Goal: Task Accomplishment & Management: Complete application form

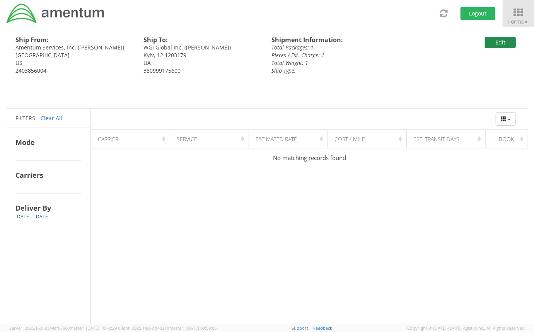
click at [512, 43] on button "Edit" at bounding box center [500, 43] width 31 height 12
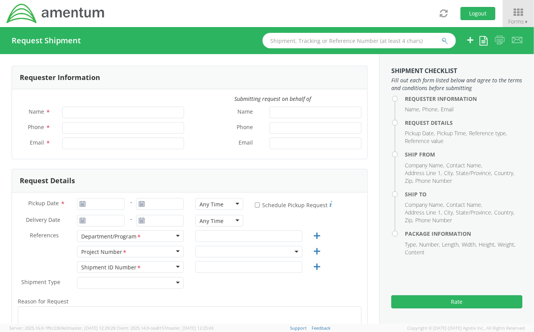
type input "Alexander Byrd"
type input "alexander.byrd@amentum.com"
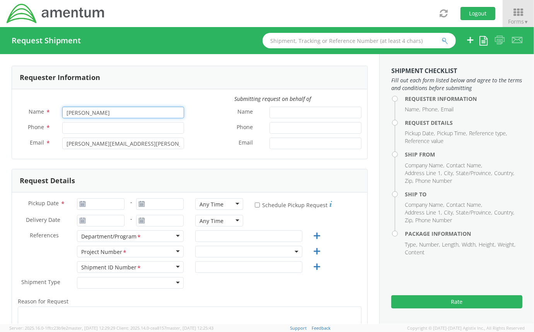
click at [126, 111] on input "Alexander Byrd" at bounding box center [123, 113] width 122 height 12
select select "ADMN.100046.00000"
click at [65, 126] on input "Phone *" at bounding box center [123, 128] width 122 height 12
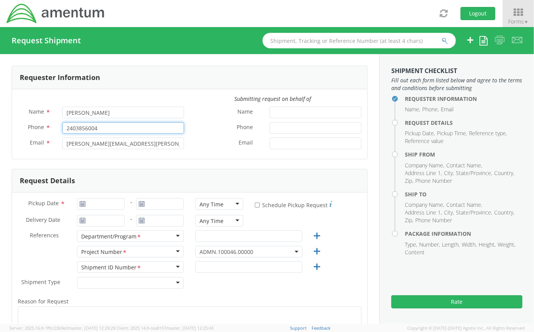
type input "2403856004"
click at [191, 117] on div "Name *" at bounding box center [279, 113] width 178 height 12
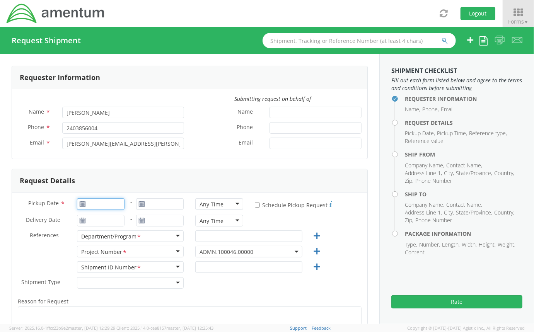
type input "08/13/2025"
click at [114, 204] on input "08/13/2025" at bounding box center [101, 204] width 48 height 12
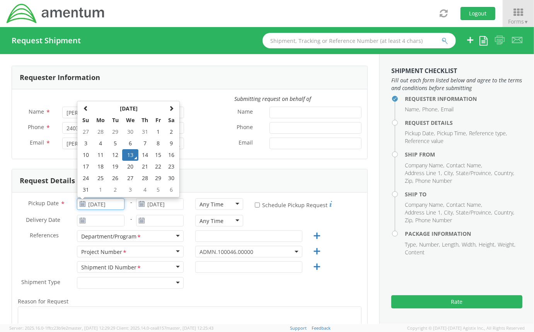
click at [129, 156] on td "13" at bounding box center [130, 155] width 16 height 12
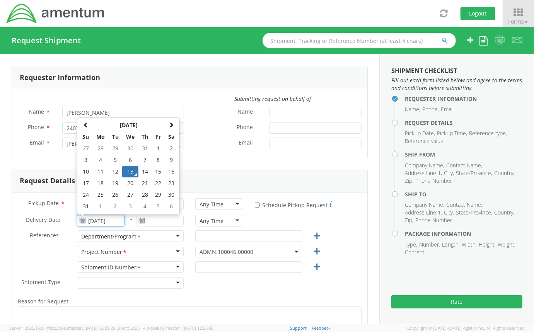
click at [106, 223] on input "08/13/2025" at bounding box center [101, 221] width 48 height 12
click at [143, 172] on td "14" at bounding box center [145, 172] width 14 height 12
type input "08/14/2025"
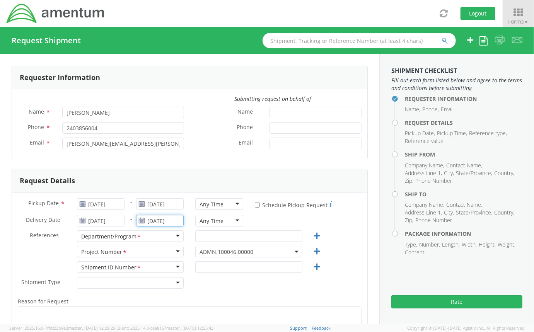
click at [153, 222] on input "08/13/2025" at bounding box center [160, 221] width 48 height 12
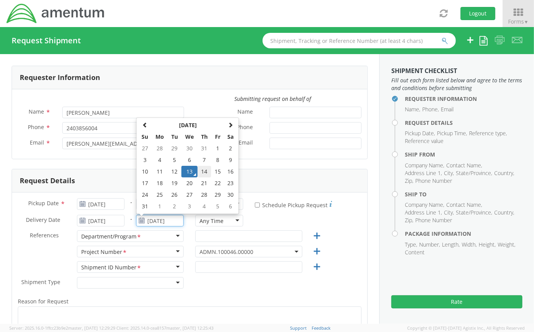
click at [200, 174] on td "14" at bounding box center [204, 172] width 14 height 12
type input "08/14/2025"
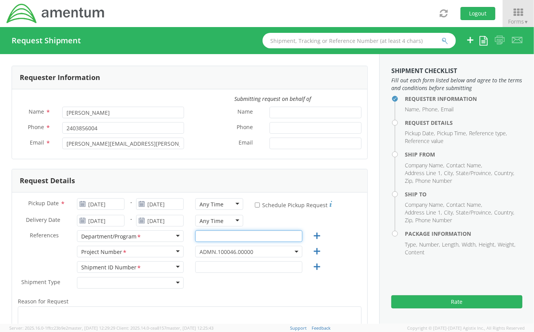
click at [215, 232] on input "text" at bounding box center [248, 236] width 107 height 12
type input "Legal G&A"
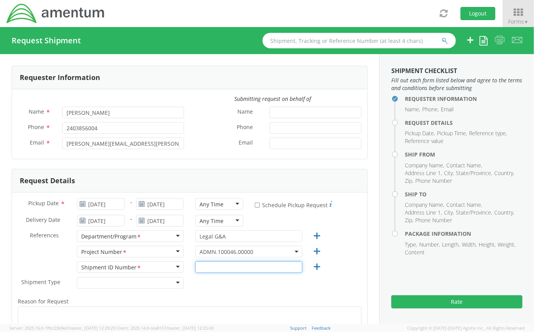
click at [215, 265] on input "text" at bounding box center [248, 267] width 107 height 12
type input "0001"
click at [192, 292] on div "Shipment Type * Batch Regular" at bounding box center [189, 284] width 355 height 15
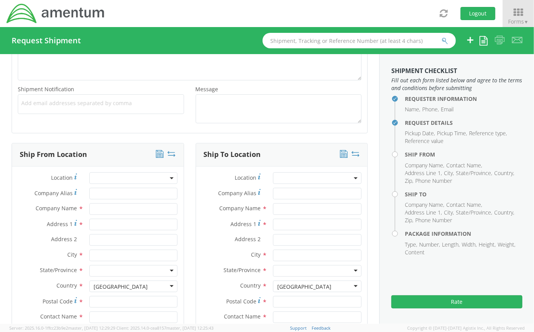
scroll to position [267, 0]
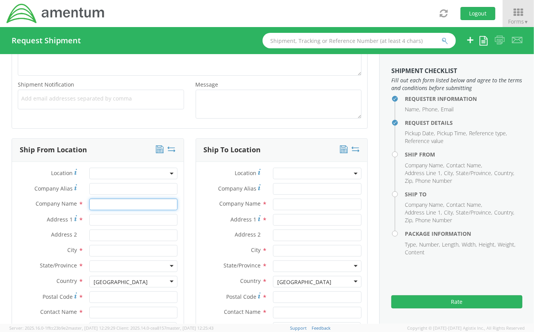
click at [135, 205] on input "text" at bounding box center [133, 205] width 89 height 12
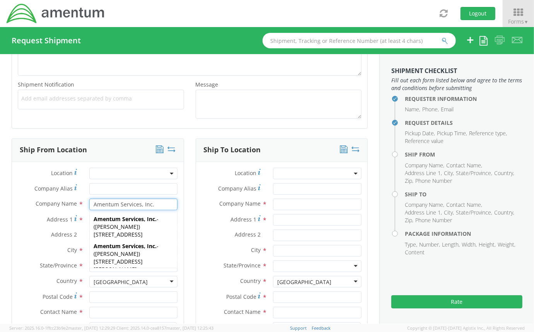
type input "Amentum Services, Inc."
click at [190, 199] on div "Ship To Location Location * Company Alias * Company Name * Address 1 * Address …" at bounding box center [282, 268] width 184 height 261
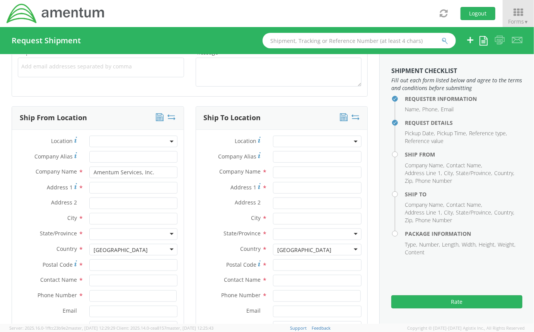
scroll to position [303, 0]
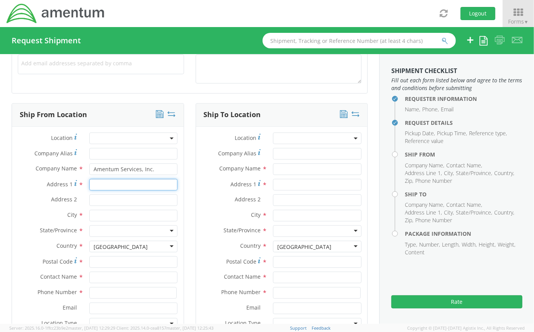
click at [127, 187] on input "Address 1 *" at bounding box center [133, 185] width 89 height 12
type input "205 East Main St."
click at [117, 215] on input "text" at bounding box center [133, 216] width 89 height 12
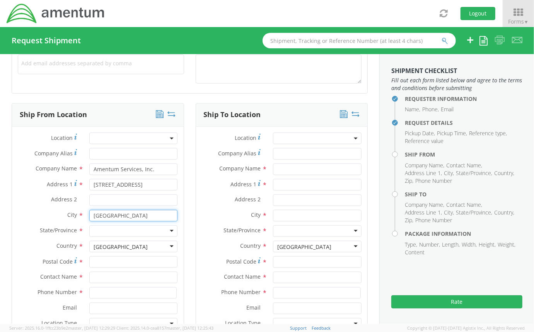
type input "Burkittsville"
click at [99, 229] on div at bounding box center [133, 231] width 89 height 12
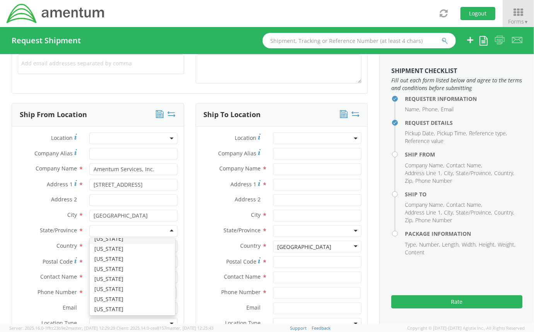
scroll to position [191, 0]
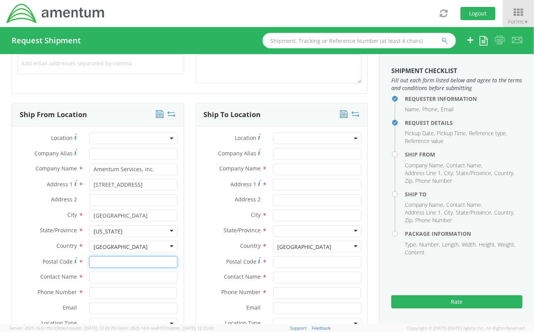
click at [116, 257] on input "Postal Code *" at bounding box center [133, 262] width 89 height 12
type input "21718"
click at [190, 265] on div "Ship To Location Location * Company Alias * Company Name * Address 1 * Address …" at bounding box center [282, 233] width 184 height 261
click at [137, 277] on input "text" at bounding box center [133, 278] width 89 height 12
type input "Alexander Byrd"
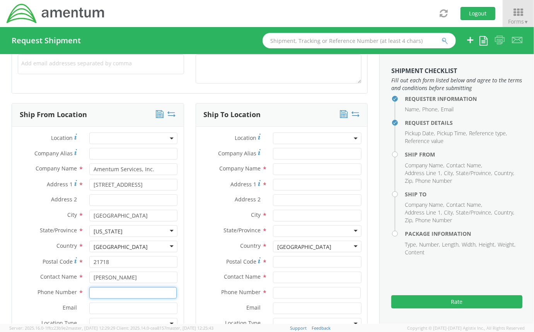
click at [130, 292] on input at bounding box center [133, 293] width 88 height 12
click at [117, 292] on input at bounding box center [133, 293] width 88 height 12
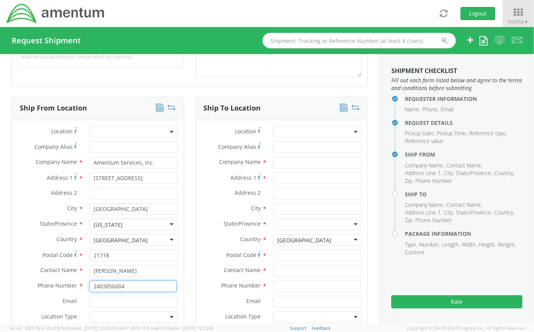
type input "2403856004"
click at [287, 167] on input "text" at bounding box center [317, 163] width 89 height 12
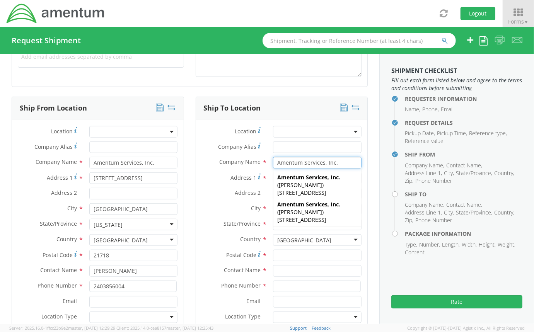
type input "Amentum Services, Inc."
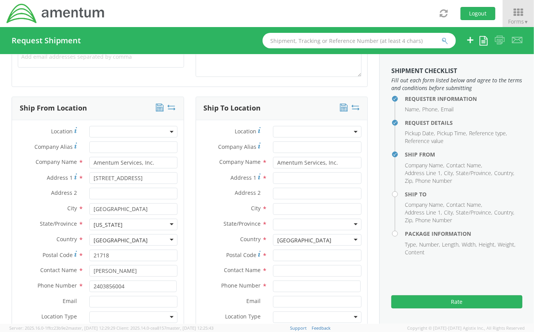
click at [255, 182] on div "Address 1 *" at bounding box center [282, 178] width 172 height 12
click at [288, 175] on input "Address 1 *" at bounding box center [317, 178] width 89 height 12
type input "4017 Broadstone St."
click at [278, 207] on input "text" at bounding box center [317, 209] width 89 height 12
type input "B"
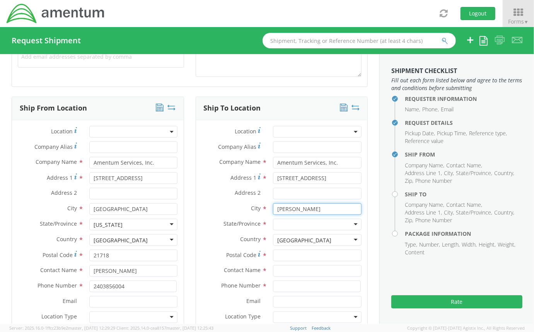
type input "Frederick"
click at [278, 223] on div at bounding box center [317, 225] width 89 height 12
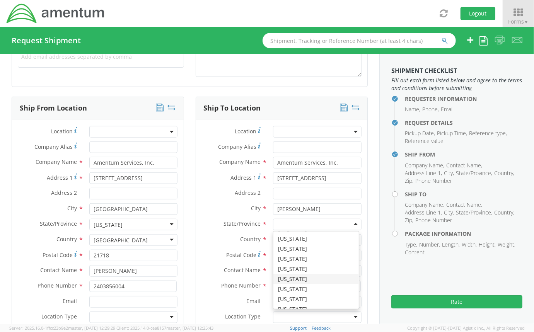
scroll to position [191, 0]
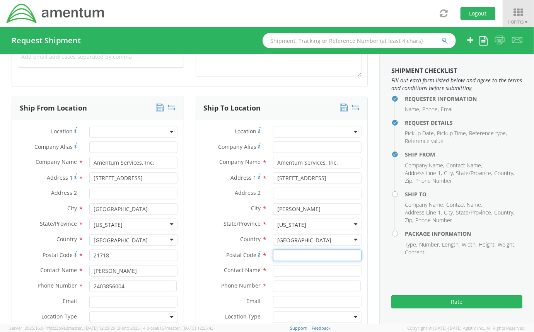
click at [289, 255] on input "Postal Code *" at bounding box center [317, 256] width 89 height 12
type input "21704"
click at [279, 271] on input "text" at bounding box center [317, 271] width 89 height 12
type input "Mark Esposito"
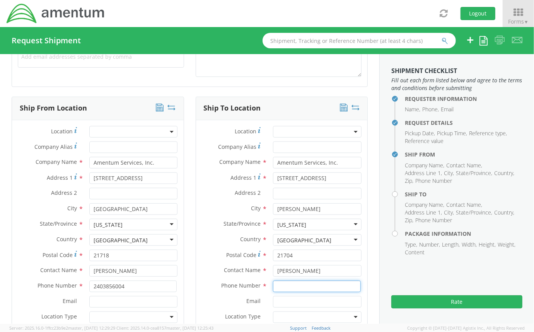
click at [276, 289] on input at bounding box center [317, 287] width 88 height 12
type input "3019444567"
click at [211, 293] on div "Phone Number * 3019444567" at bounding box center [282, 288] width 172 height 15
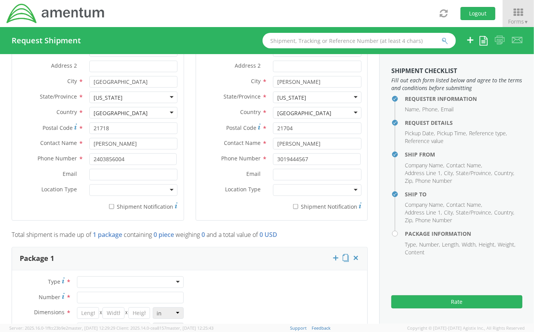
scroll to position [439, 0]
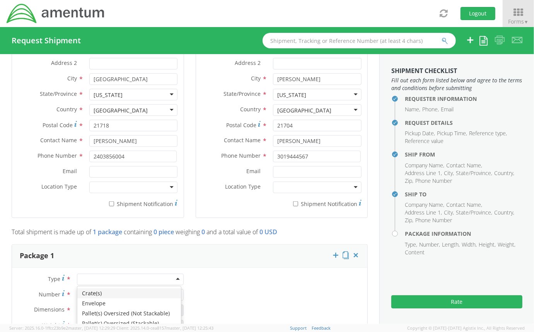
click at [149, 275] on div at bounding box center [130, 280] width 107 height 12
type input "1"
type input "9.5"
type input "12.5"
type input "0.25"
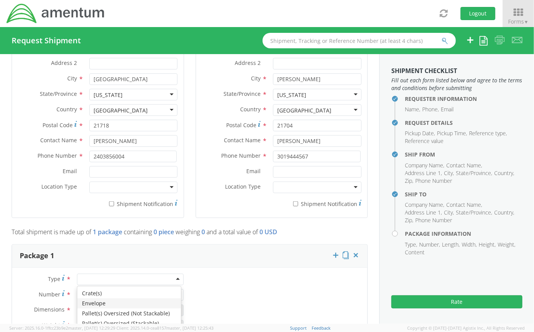
type input "1"
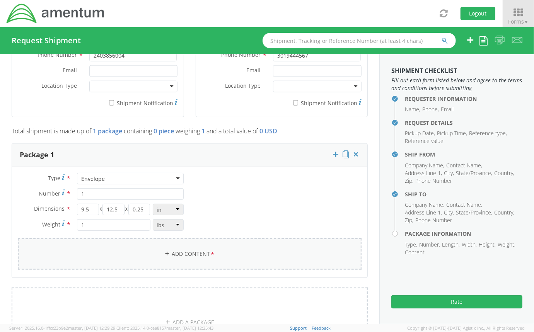
scroll to position [542, 0]
click at [192, 247] on link "Add Content *" at bounding box center [190, 252] width 344 height 31
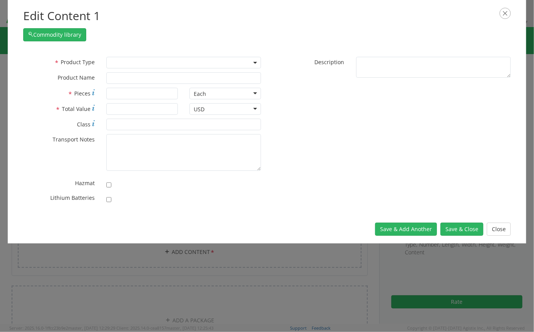
click at [151, 65] on span at bounding box center [183, 63] width 155 height 12
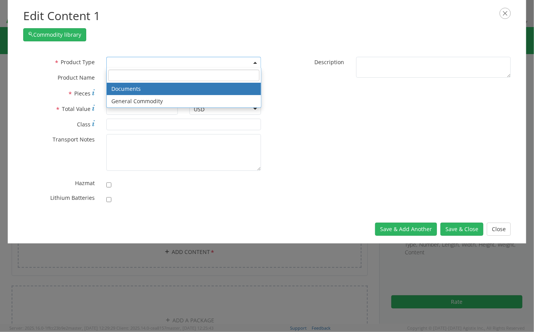
select select "DOCUMENT"
type input "Documents"
type input "1"
type textarea "Documents"
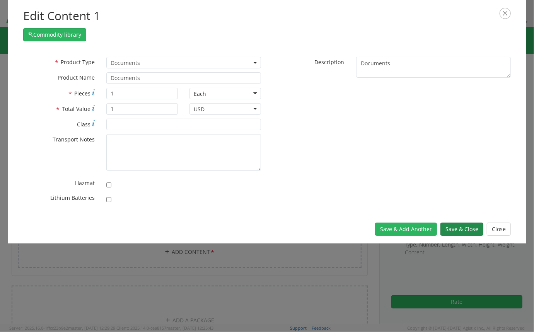
click at [463, 232] on button "Save & Close" at bounding box center [461, 229] width 43 height 13
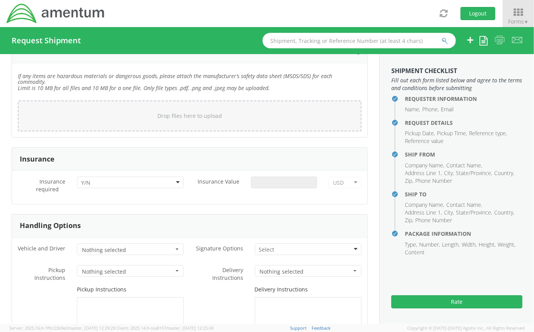
scroll to position [1049, 0]
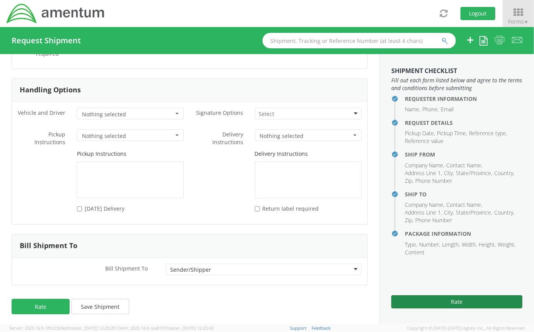
click at [420, 300] on button "Rate" at bounding box center [456, 301] width 131 height 13
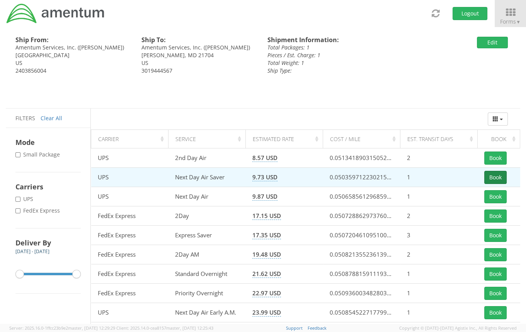
click at [493, 180] on button "Book" at bounding box center [495, 177] width 22 height 13
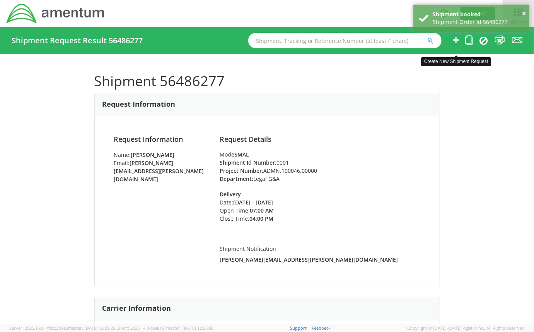
click at [455, 43] on icon at bounding box center [455, 40] width 9 height 10
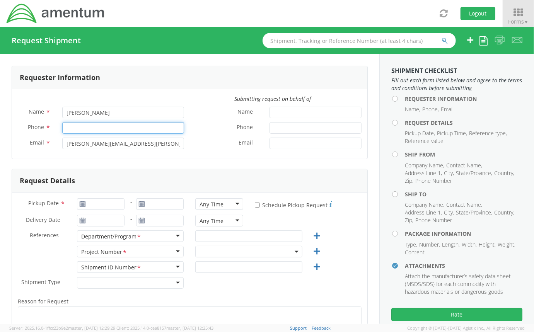
click at [74, 131] on input "Phone *" at bounding box center [123, 128] width 122 height 12
select select "ADMN.100046.00000"
type input "2403856004"
click at [196, 111] on label "Name *" at bounding box center [227, 112] width 74 height 10
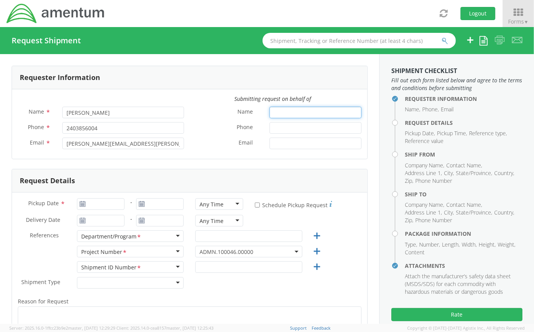
click at [269, 111] on input "Name *" at bounding box center [315, 113] width 92 height 12
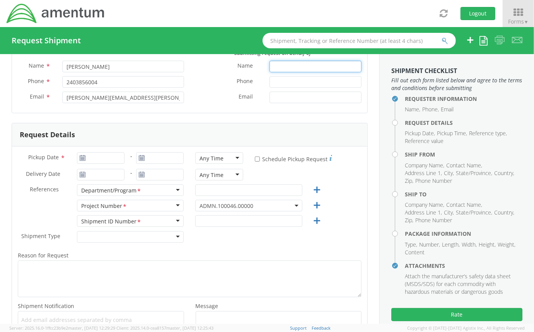
scroll to position [46, 0]
type input "08/13/2025"
click at [93, 157] on input "08/13/2025" at bounding box center [101, 158] width 48 height 12
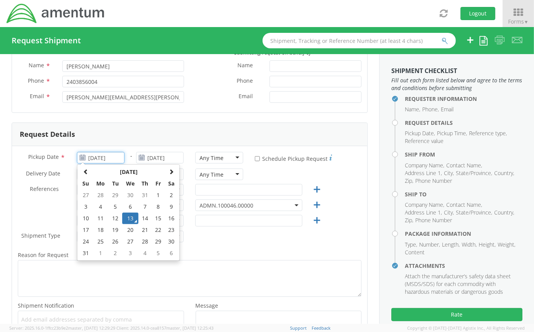
click at [126, 217] on td "13" at bounding box center [130, 219] width 16 height 12
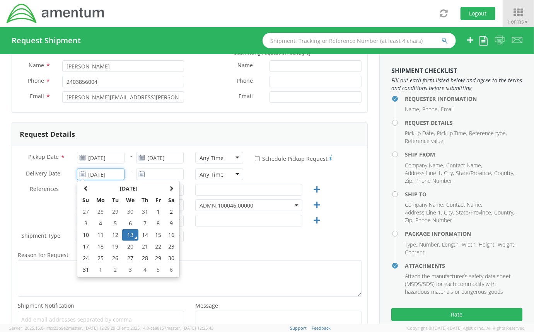
click at [105, 175] on input "08/13/2025" at bounding box center [101, 175] width 48 height 12
click at [144, 236] on td "14" at bounding box center [145, 235] width 14 height 12
type input "08/14/2025"
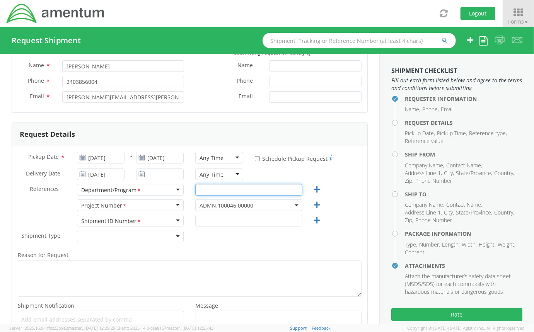
click at [206, 187] on input "text" at bounding box center [248, 190] width 107 height 12
type input "Legal G&A"
click at [208, 221] on input "text" at bounding box center [248, 221] width 107 height 12
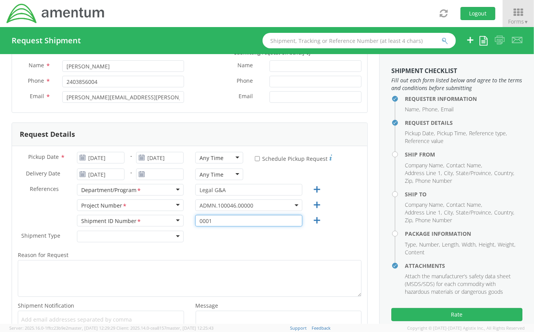
type input "0001"
click at [204, 248] on div "Reason for Request * Shipment Notification * Add email addresses separated by c…" at bounding box center [189, 294] width 355 height 97
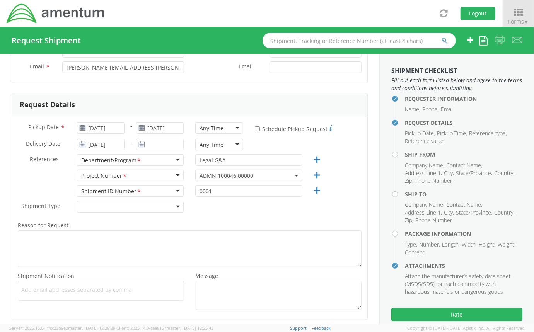
scroll to position [77, 0]
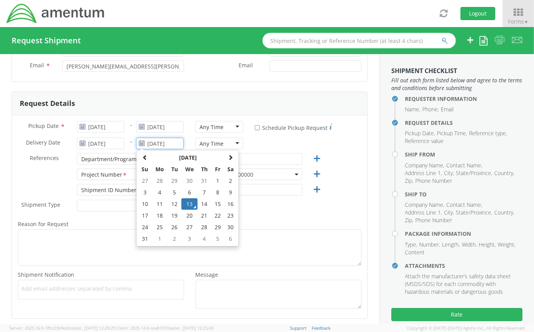
click at [151, 142] on input "08/13/2025" at bounding box center [160, 144] width 48 height 12
click at [199, 201] on td "14" at bounding box center [204, 204] width 14 height 12
type input "08/14/2025"
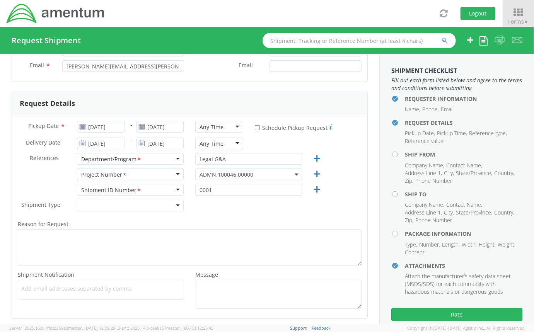
click at [237, 211] on div "Shipment Type * Batch Regular" at bounding box center [189, 207] width 355 height 15
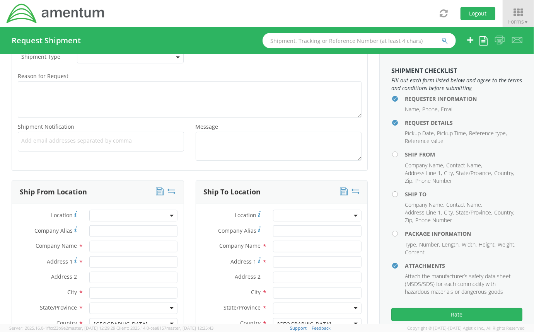
scroll to position [235, 0]
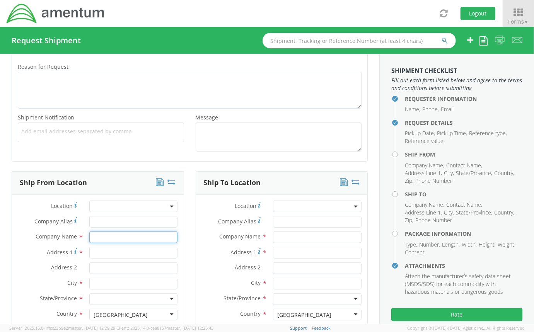
click at [119, 235] on input "text" at bounding box center [133, 238] width 89 height 12
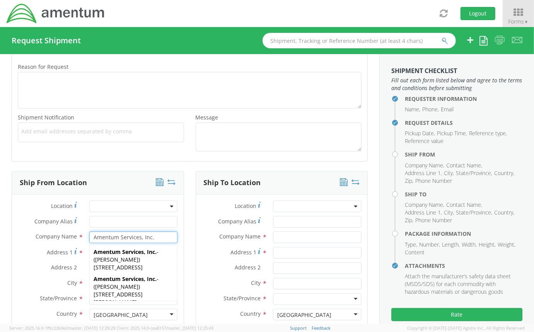
type input "Amentum Services, Inc."
click at [29, 257] on div "Address 1 *" at bounding box center [98, 253] width 172 height 12
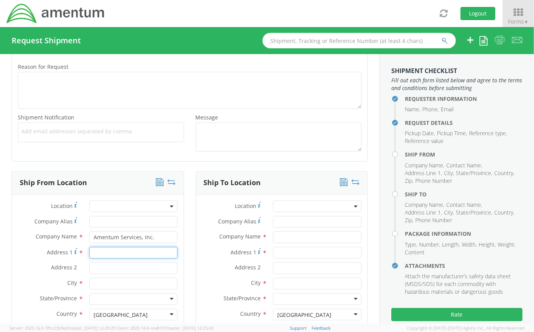
click at [97, 254] on input "Address 1 *" at bounding box center [133, 253] width 89 height 12
type input "205 East Main St."
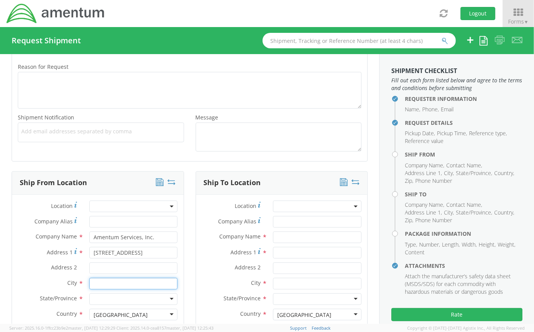
click at [94, 284] on input "text" at bounding box center [133, 284] width 89 height 12
type input "Burkittsville"
click at [99, 293] on div at bounding box center [133, 299] width 89 height 12
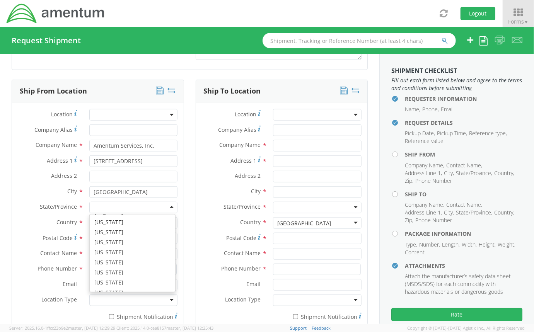
scroll to position [221, 0]
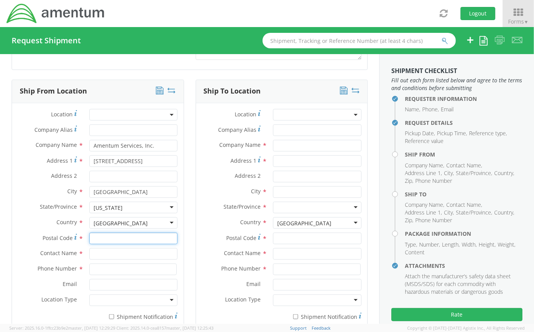
click at [104, 237] on input "Postal Code *" at bounding box center [133, 239] width 89 height 12
type input "21718"
click at [95, 252] on input "text" at bounding box center [133, 254] width 89 height 12
type input "Alexander Byrd"
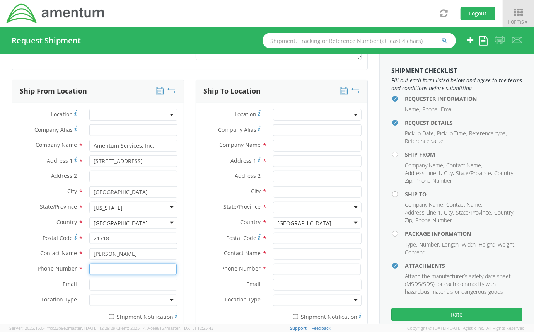
click at [93, 271] on input at bounding box center [133, 270] width 88 height 12
type input "3"
type input "2403856004"
click at [199, 271] on label "Phone Number *" at bounding box center [232, 269] width 72 height 10
click at [283, 145] on input "text" at bounding box center [317, 146] width 89 height 12
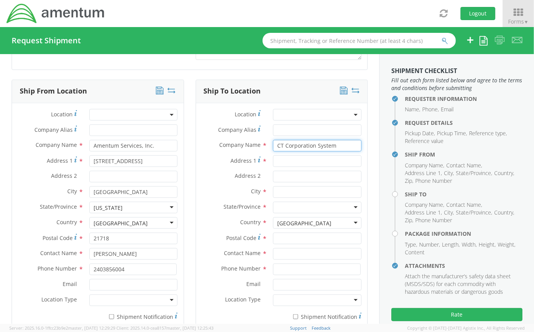
type input "CT Corporation System"
drag, startPoint x: 164, startPoint y: 147, endPoint x: 71, endPoint y: 149, distance: 93.2
click at [71, 149] on div "Company Name * Amentum Services, Inc. Amentum Services, Inc. Amentum Services, …" at bounding box center [98, 146] width 172 height 12
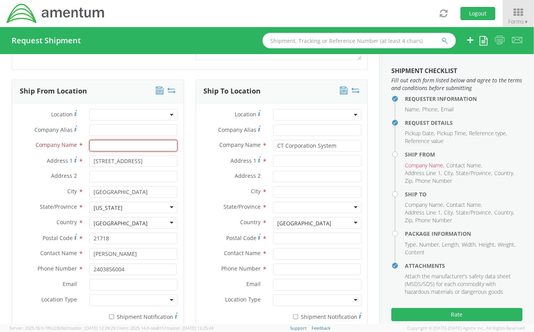
type input "M"
type input "Amentum Services, Inc."
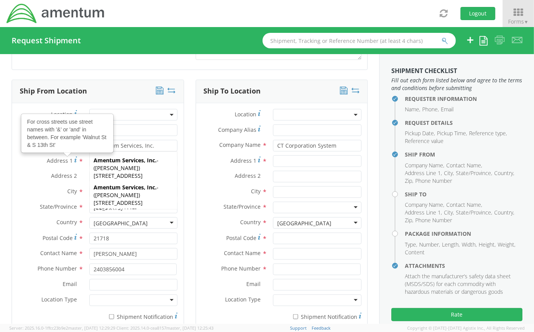
click at [56, 162] on span "Address 1" at bounding box center [60, 160] width 26 height 7
click at [89, 162] on input "205 East Main St." at bounding box center [133, 161] width 89 height 12
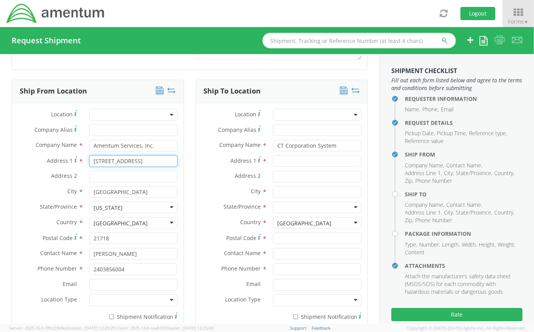
click at [151, 164] on input "205 East Main St." at bounding box center [133, 161] width 89 height 12
type input "2"
type input "4017 Broadstone St."
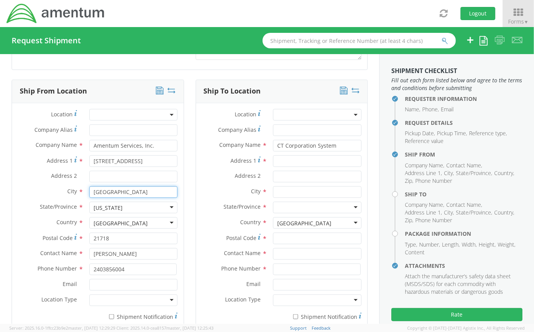
click at [138, 189] on input "Burkittsville" at bounding box center [133, 192] width 89 height 12
type input "B"
type input "Frederick"
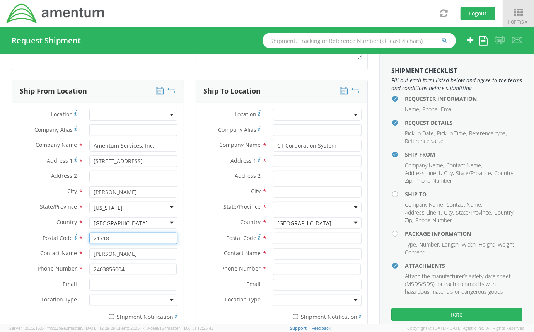
click at [117, 238] on input "21718" at bounding box center [133, 239] width 89 height 12
type input "21704"
click at [101, 251] on input "Alexander Byrd" at bounding box center [133, 254] width 89 height 12
drag, startPoint x: 140, startPoint y: 252, endPoint x: -3, endPoint y: 262, distance: 143.8
click at [0, 262] on html "annexa Batch Shipping Guide Created with Sketch. calendar Created with Sketch." at bounding box center [267, 166] width 534 height 332
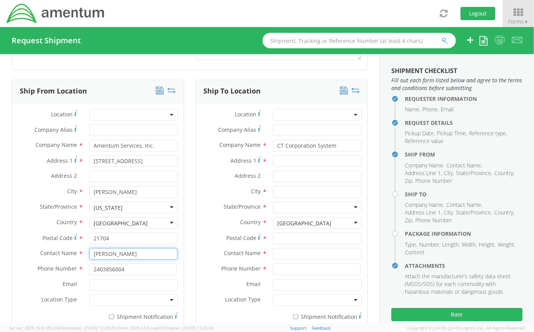
type input "Mark Esposito"
click at [27, 264] on label "Phone Number *" at bounding box center [48, 269] width 72 height 10
drag, startPoint x: 126, startPoint y: 266, endPoint x: 36, endPoint y: 277, distance: 91.1
click at [36, 277] on div "Phone Number * 2403856004" at bounding box center [98, 271] width 172 height 15
type input "3019444567"
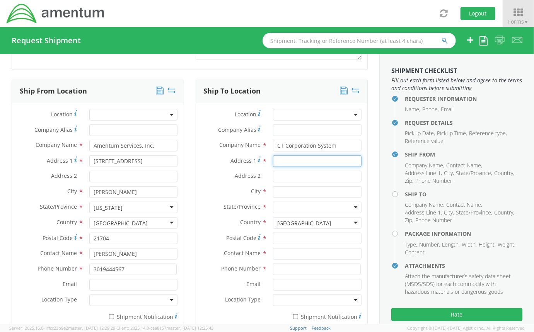
click at [298, 158] on input "Address 1 *" at bounding box center [317, 161] width 89 height 12
type input "2405 York Road"
click at [284, 175] on input "Address 2 *" at bounding box center [317, 177] width 89 height 12
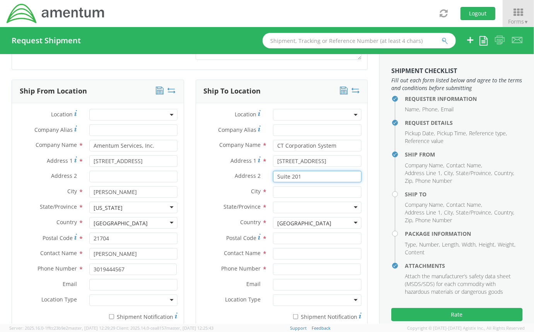
type input "Suite 201"
click at [273, 193] on input "text" at bounding box center [317, 192] width 89 height 12
type input "Lutherville Timonium"
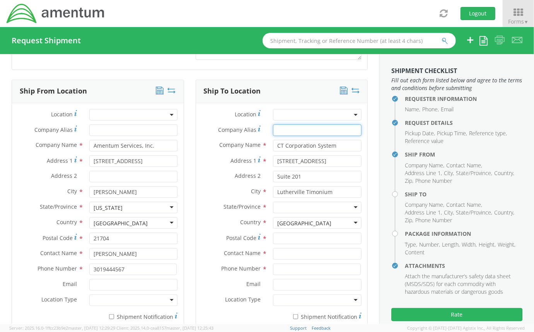
type input "CT Corporation System"
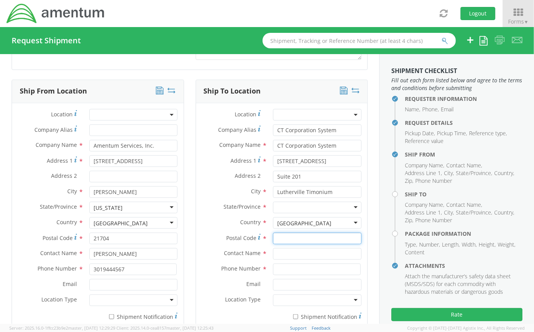
type input "21093"
type input "Attn: Fulfillment 16391255 SO"
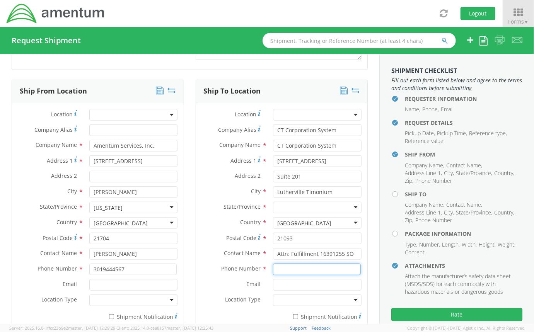
type input "8775647529"
click at [349, 253] on input "Attn: Fulfillment 16391255 SO" at bounding box center [317, 254] width 89 height 12
drag, startPoint x: 349, startPoint y: 253, endPoint x: 315, endPoint y: 255, distance: 34.1
drag, startPoint x: 315, startPoint y: 255, endPoint x: 342, endPoint y: 267, distance: 29.6
click at [342, 267] on input "8775647529" at bounding box center [317, 270] width 88 height 12
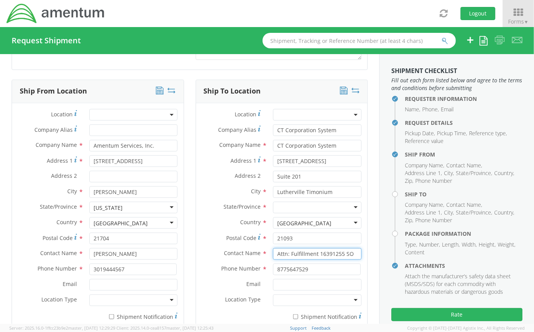
click at [346, 252] on input "Attn: Fulfillment 16391255 SO" at bounding box center [317, 254] width 89 height 12
type input "Attn: Fulfillment 16475801 SO"
click at [308, 266] on input "8775647529" at bounding box center [317, 270] width 88 height 12
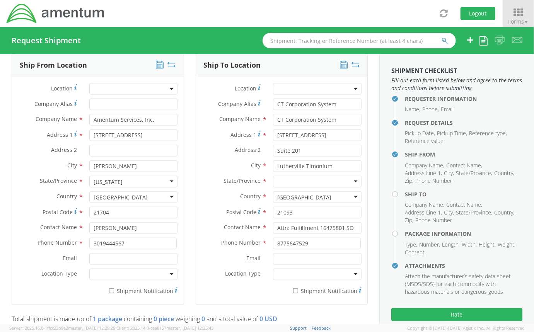
click at [278, 179] on div at bounding box center [317, 182] width 89 height 12
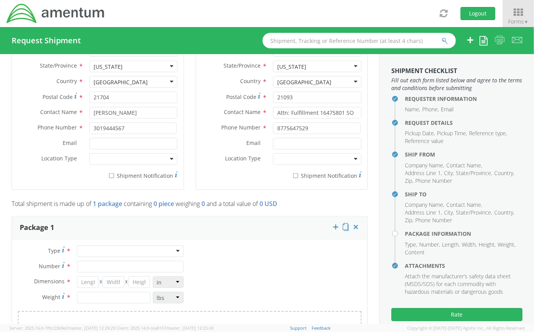
scroll to position [469, 0]
click at [165, 244] on div at bounding box center [130, 250] width 107 height 12
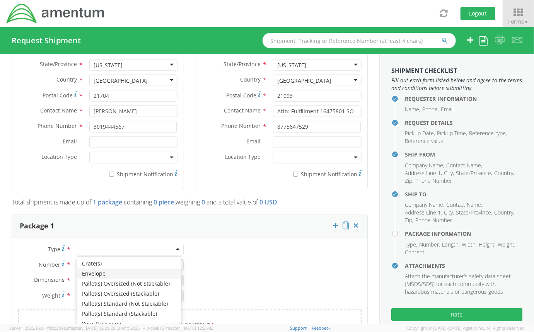
type input "1"
type input "9.5"
type input "12.5"
type input "0.25"
type input "1"
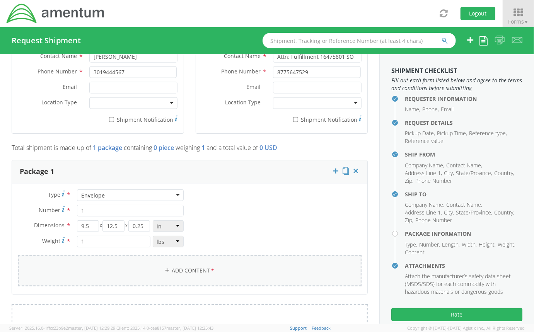
scroll to position [524, 0]
click at [199, 265] on link "Add Content *" at bounding box center [190, 269] width 344 height 31
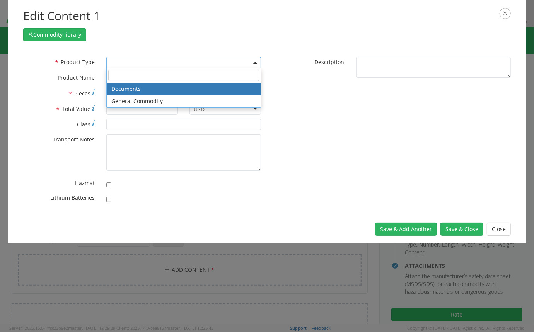
click at [157, 61] on span at bounding box center [183, 63] width 155 height 12
select select "DOCUMENT"
type input "Documents"
type input "1"
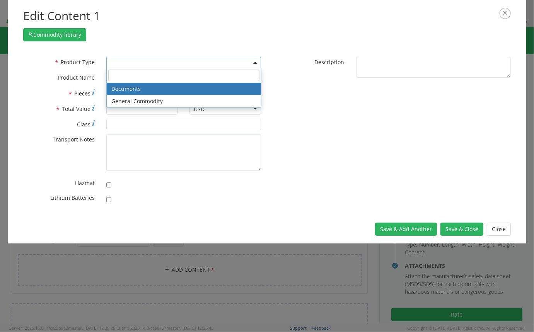
type textarea "Documents"
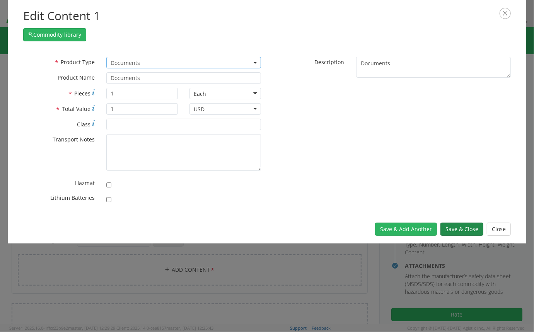
click at [451, 228] on button "Save & Close" at bounding box center [461, 229] width 43 height 13
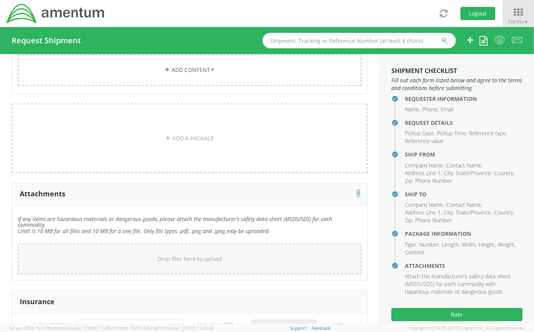
scroll to position [797, 0]
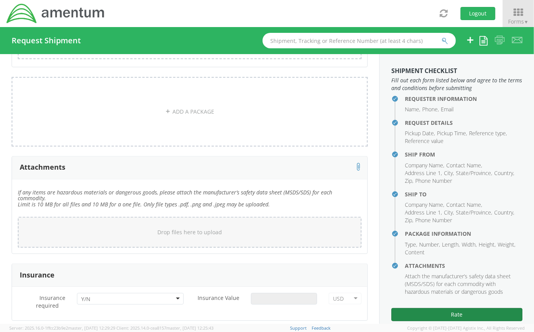
click at [464, 310] on button "Rate" at bounding box center [456, 314] width 131 height 13
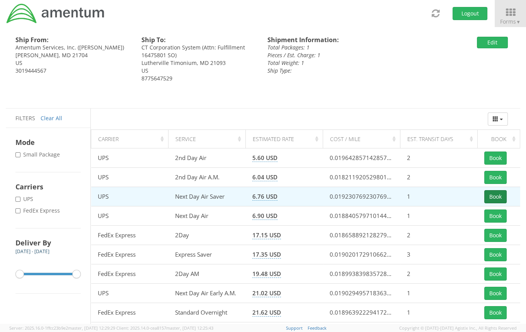
click at [489, 194] on button "Book" at bounding box center [495, 196] width 22 height 13
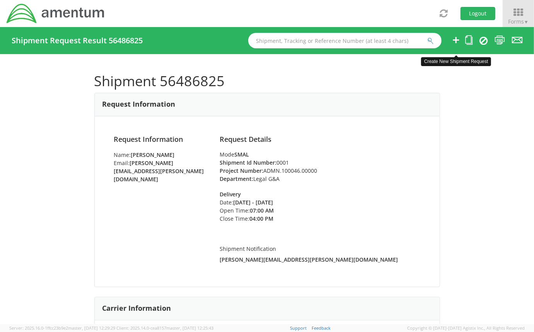
click at [454, 42] on icon at bounding box center [455, 40] width 9 height 10
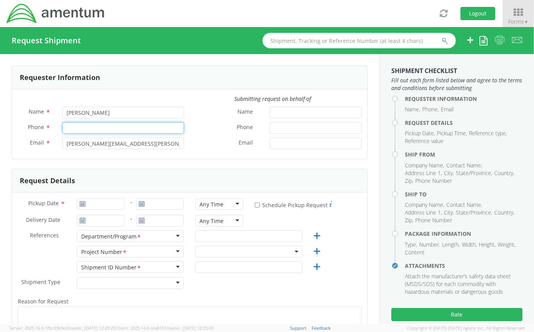
click at [124, 131] on input "Phone *" at bounding box center [123, 128] width 122 height 12
type input "240"
select select "ADMN.100046.00000"
type input "2403856004"
click at [190, 122] on label "Phone *" at bounding box center [227, 127] width 74 height 10
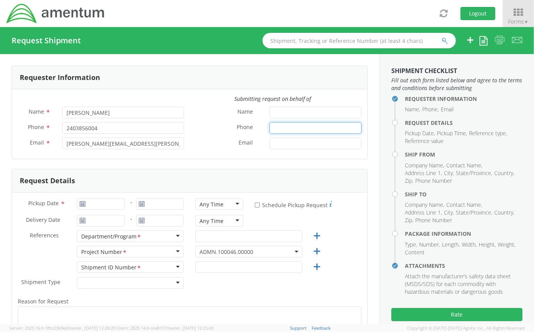
click at [269, 122] on input "Phone *" at bounding box center [315, 128] width 92 height 12
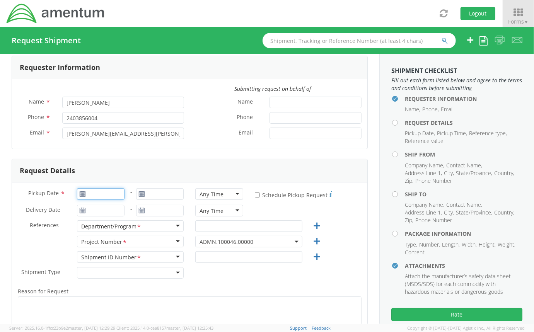
type input "08/13/2025"
click at [105, 196] on input "08/13/2025" at bounding box center [101, 194] width 48 height 12
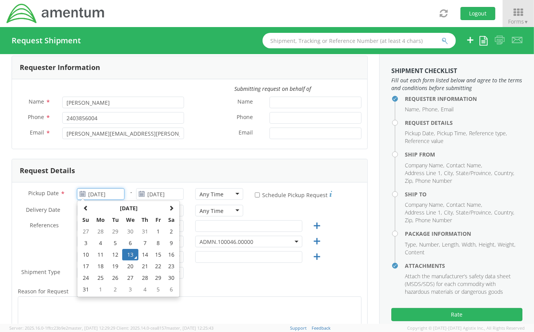
click at [128, 254] on td "13" at bounding box center [130, 255] width 16 height 12
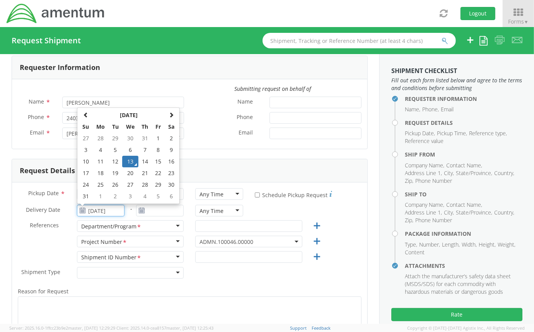
click at [107, 211] on input "08/13/2025" at bounding box center [101, 211] width 48 height 12
click at [142, 162] on td "14" at bounding box center [145, 162] width 14 height 12
type input "08/14/2025"
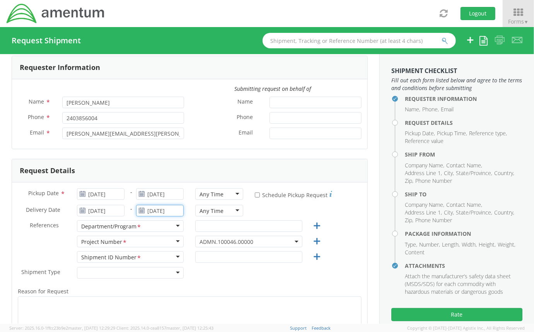
click at [155, 205] on input "08/13/2025" at bounding box center [160, 211] width 48 height 12
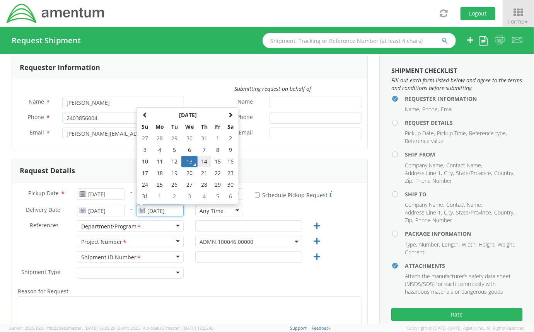
click at [199, 162] on td "14" at bounding box center [204, 162] width 14 height 12
type input "08/14/2025"
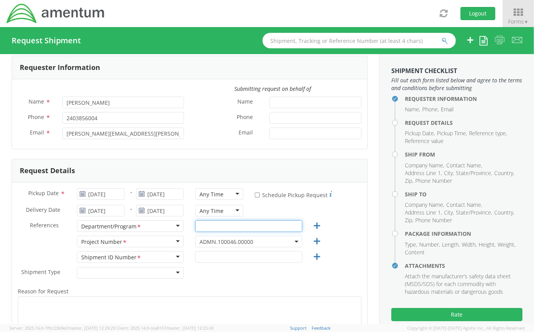
click at [204, 226] on input "text" at bounding box center [248, 226] width 107 height 12
type input "Legal G&A"
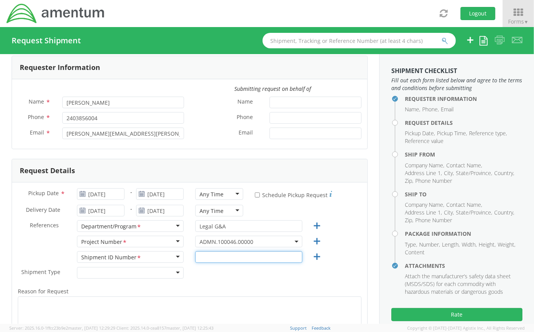
click at [200, 257] on input "text" at bounding box center [248, 257] width 107 height 12
type input "0001"
click at [199, 277] on div "Shipment Type * Batch Regular" at bounding box center [189, 274] width 355 height 15
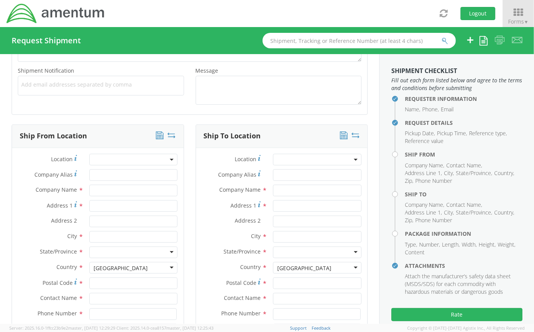
scroll to position [286, 0]
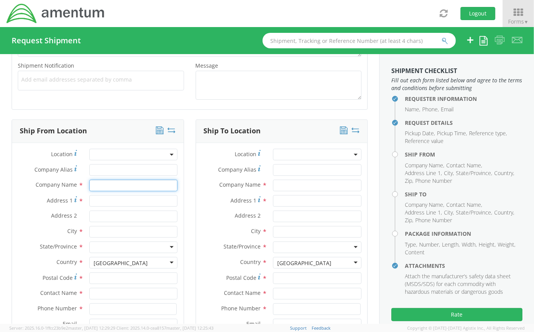
click at [127, 184] on input "text" at bounding box center [133, 186] width 89 height 12
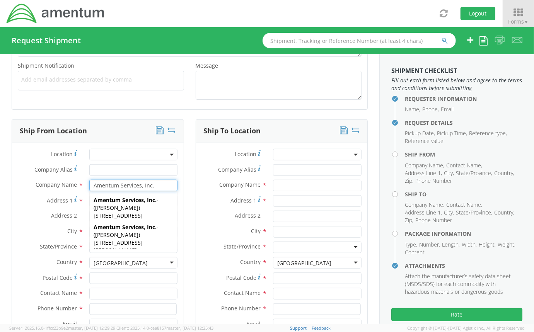
type input "Amentum Services, Inc."
click at [190, 183] on div "Ship To Location Location * Company Alias * Company Name * Address 1 * Address …" at bounding box center [282, 249] width 184 height 261
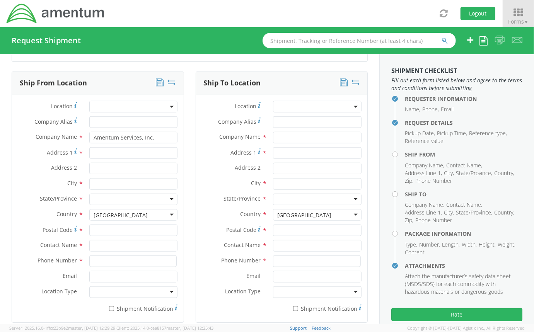
scroll to position [343, 0]
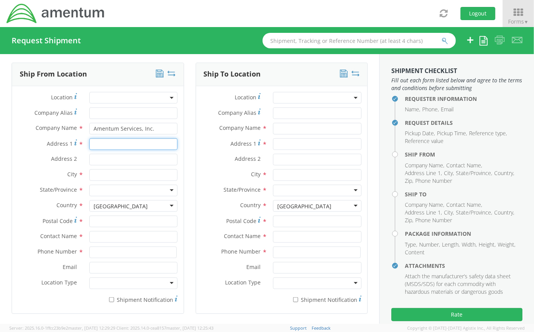
click at [117, 143] on input "Address 1 *" at bounding box center [133, 144] width 89 height 12
type input "4017 Broadstone St."
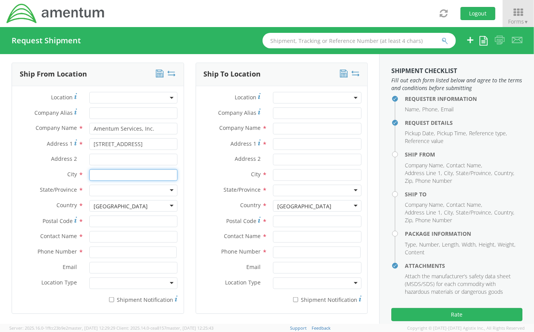
click at [102, 176] on input "text" at bounding box center [133, 175] width 89 height 12
type input "Frederick"
click at [101, 187] on div at bounding box center [133, 191] width 89 height 12
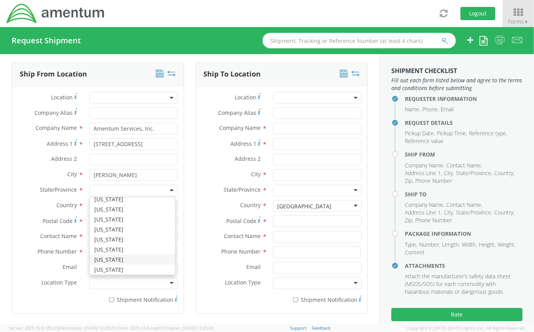
scroll to position [0, 0]
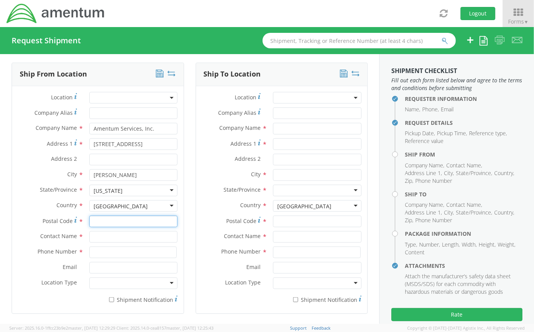
click at [104, 219] on input "Postal Code *" at bounding box center [133, 222] width 89 height 12
type input "21704"
click at [190, 213] on div "Ship To Location Location * Company Alias * Company Name * Address 1 * Address …" at bounding box center [282, 193] width 184 height 261
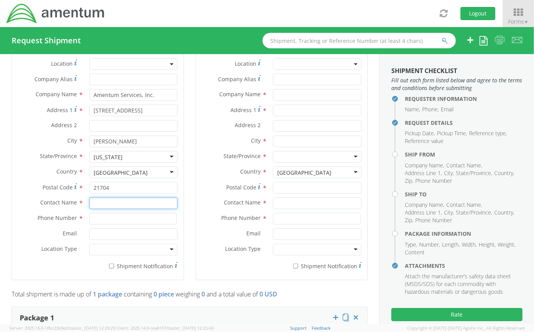
click at [138, 201] on input "text" at bounding box center [133, 203] width 89 height 12
type input "A"
type input "Mark Esposito"
click at [100, 221] on input at bounding box center [133, 219] width 88 height 12
type input "3019444567"
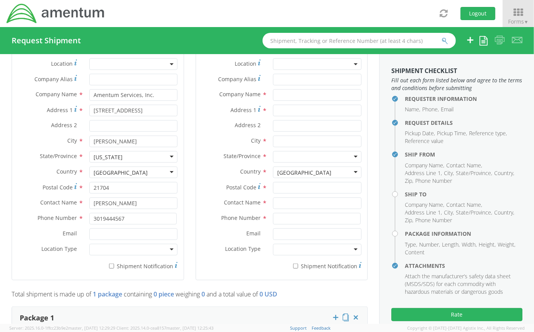
click at [196, 210] on div "Contact Name *" at bounding box center [282, 204] width 172 height 15
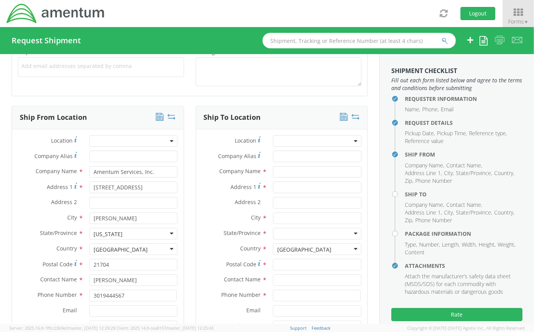
scroll to position [300, 0]
click at [274, 175] on input "text" at bounding box center [317, 173] width 89 height 12
type input "CT Corporation System"
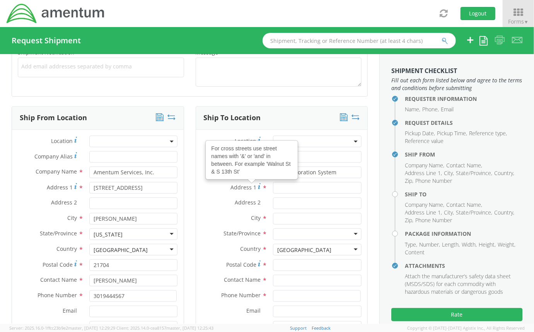
click at [219, 192] on div "Address 1 For cross streets use street names with '&' or 'and' in between. For …" at bounding box center [282, 188] width 172 height 12
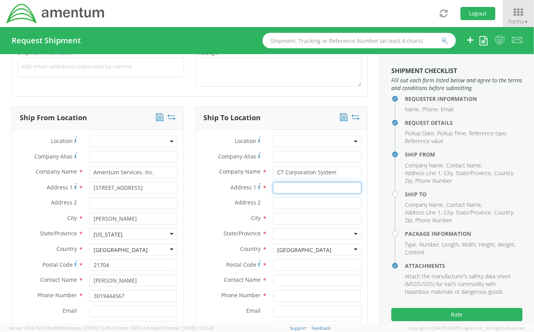
click at [273, 187] on input "Address 1 *" at bounding box center [317, 188] width 89 height 12
type input "4"
type input "2405 York Road"
click at [273, 203] on input "Address 2 *" at bounding box center [317, 203] width 89 height 12
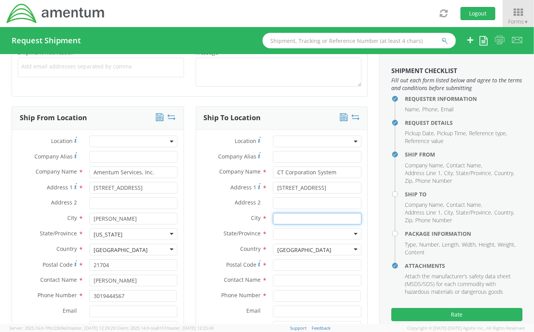
click at [273, 215] on input "text" at bounding box center [317, 219] width 89 height 12
type input "Lutherville Timonium"
click at [240, 241] on div "State/Province * Alabama Alaska Arizona Arkansas Armed Forces Americas Armed Fo…" at bounding box center [282, 235] width 172 height 15
click at [278, 233] on div at bounding box center [317, 234] width 89 height 12
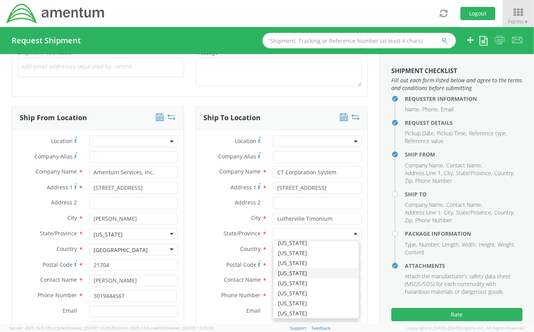
scroll to position [186, 0]
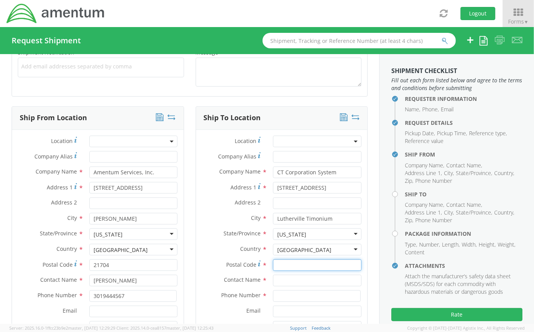
click at [295, 263] on input "Postal Code *" at bounding box center [317, 265] width 89 height 12
type input "21093"
click at [280, 278] on input "text" at bounding box center [317, 281] width 89 height 12
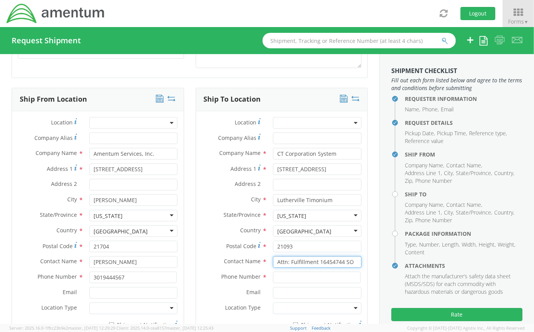
type input "Attn: Fulfillment 16454744 SO"
click at [295, 274] on input at bounding box center [317, 278] width 88 height 12
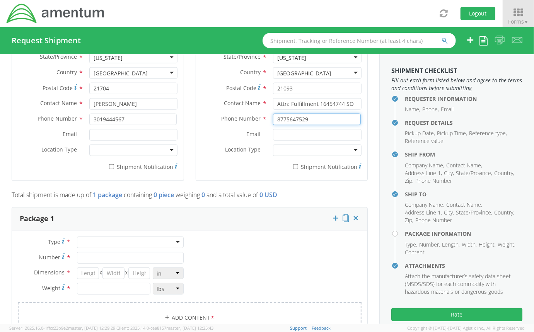
scroll to position [480, 0]
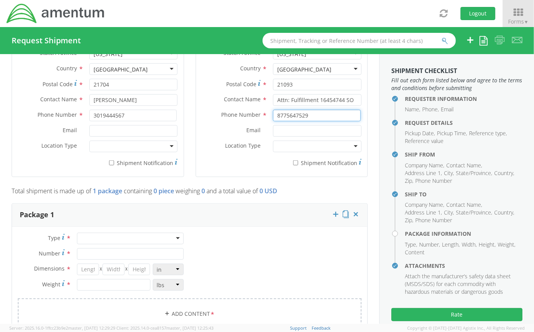
type input "8775647529"
click at [155, 237] on div at bounding box center [130, 239] width 107 height 12
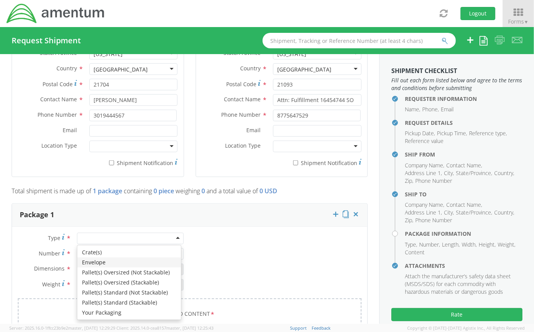
type input "1"
type input "9.5"
type input "12.5"
type input "0.25"
type input "1"
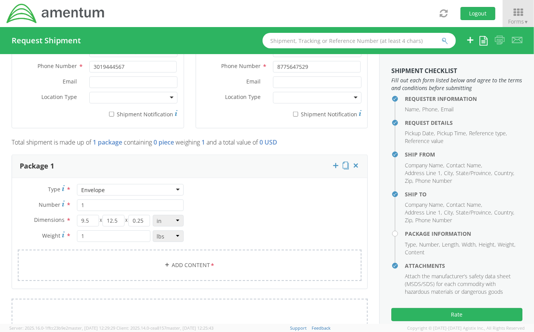
scroll to position [536, 0]
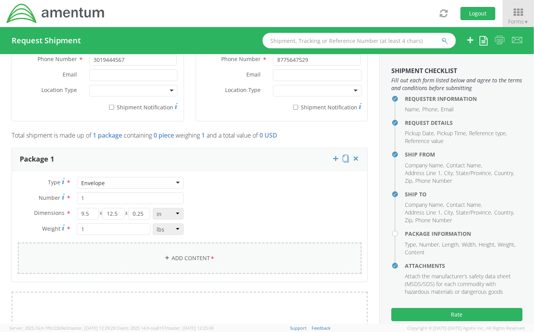
click at [194, 260] on link "Add Content *" at bounding box center [190, 258] width 344 height 31
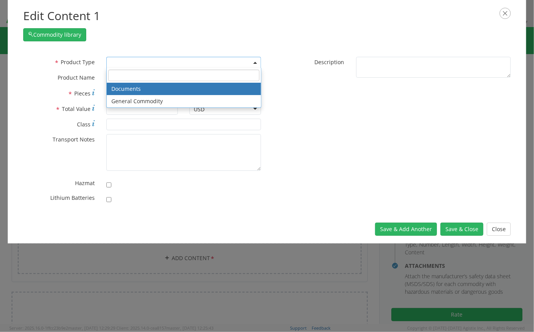
click at [163, 66] on agx-select2 "Documents General Commodity Documents General Commodity" at bounding box center [183, 61] width 155 height 7
select select "DOCUMENT"
type input "Documents"
type input "1"
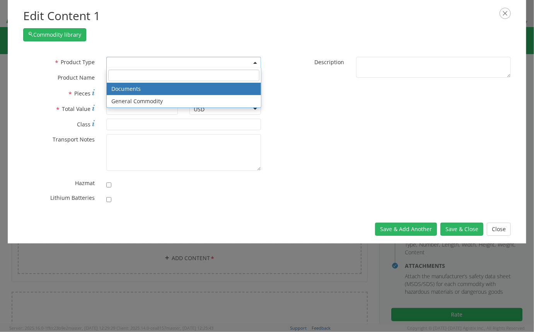
type textarea "Documents"
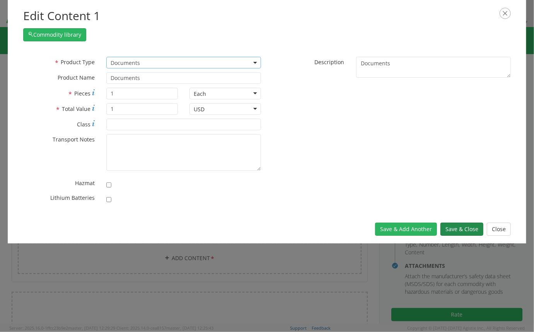
click at [453, 230] on button "Save & Close" at bounding box center [461, 229] width 43 height 13
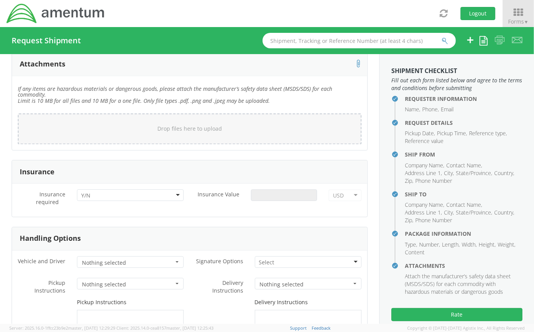
scroll to position [933, 0]
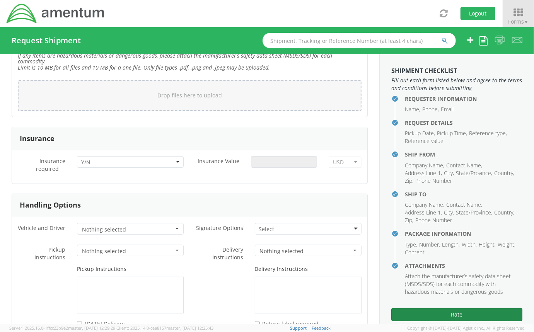
click at [429, 309] on button "Rate" at bounding box center [456, 314] width 131 height 13
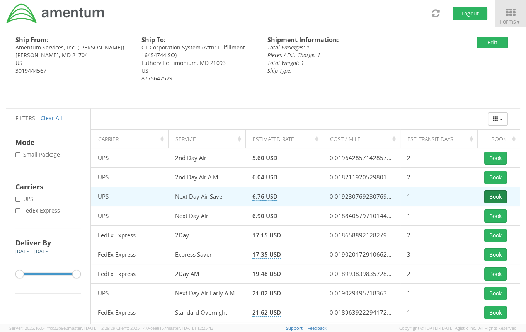
click at [496, 196] on button "Book" at bounding box center [495, 196] width 22 height 13
